Goal: Task Accomplishment & Management: Manage account settings

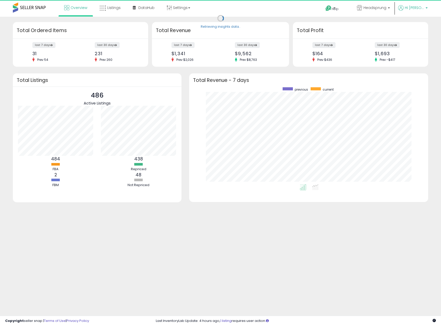
scroll to position [97, 229]
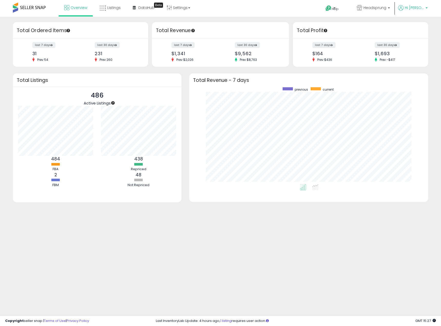
click at [419, 9] on span "Hi [PERSON_NAME]" at bounding box center [414, 7] width 19 height 5
click at [415, 26] on link "Account" at bounding box center [416, 27] width 14 height 5
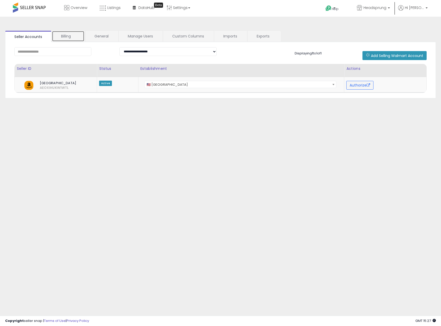
click at [62, 33] on link "Billing" at bounding box center [68, 36] width 33 height 11
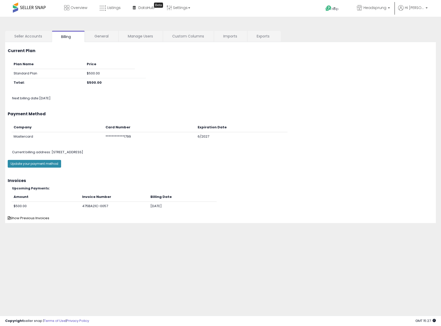
click at [45, 164] on button "Update your payment method" at bounding box center [34, 164] width 53 height 8
